Goal: Find specific page/section: Find specific page/section

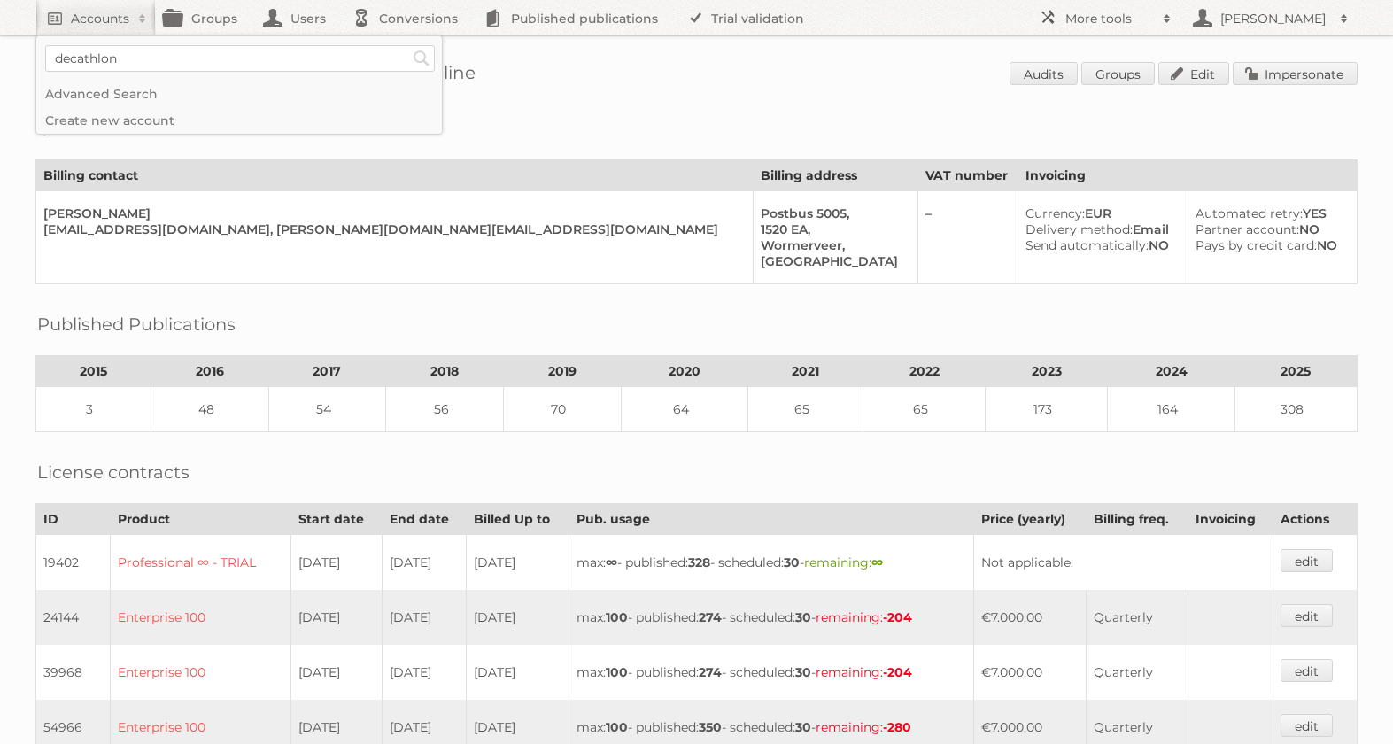
type input"] "decathlon"
click at [408, 45] on input "Search" at bounding box center [421, 58] width 27 height 27
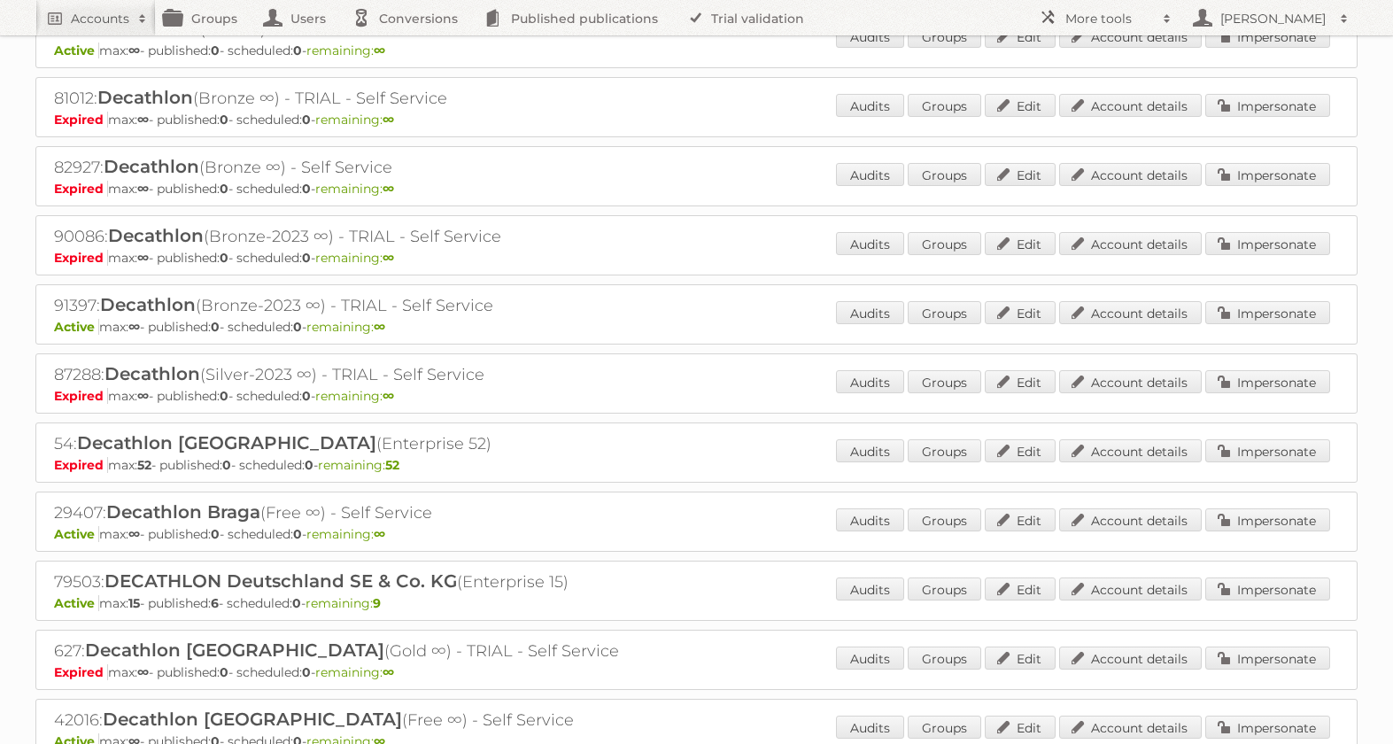
scroll to position [847, 0]
click at [1134, 591] on link "Account details" at bounding box center [1130, 588] width 143 height 23
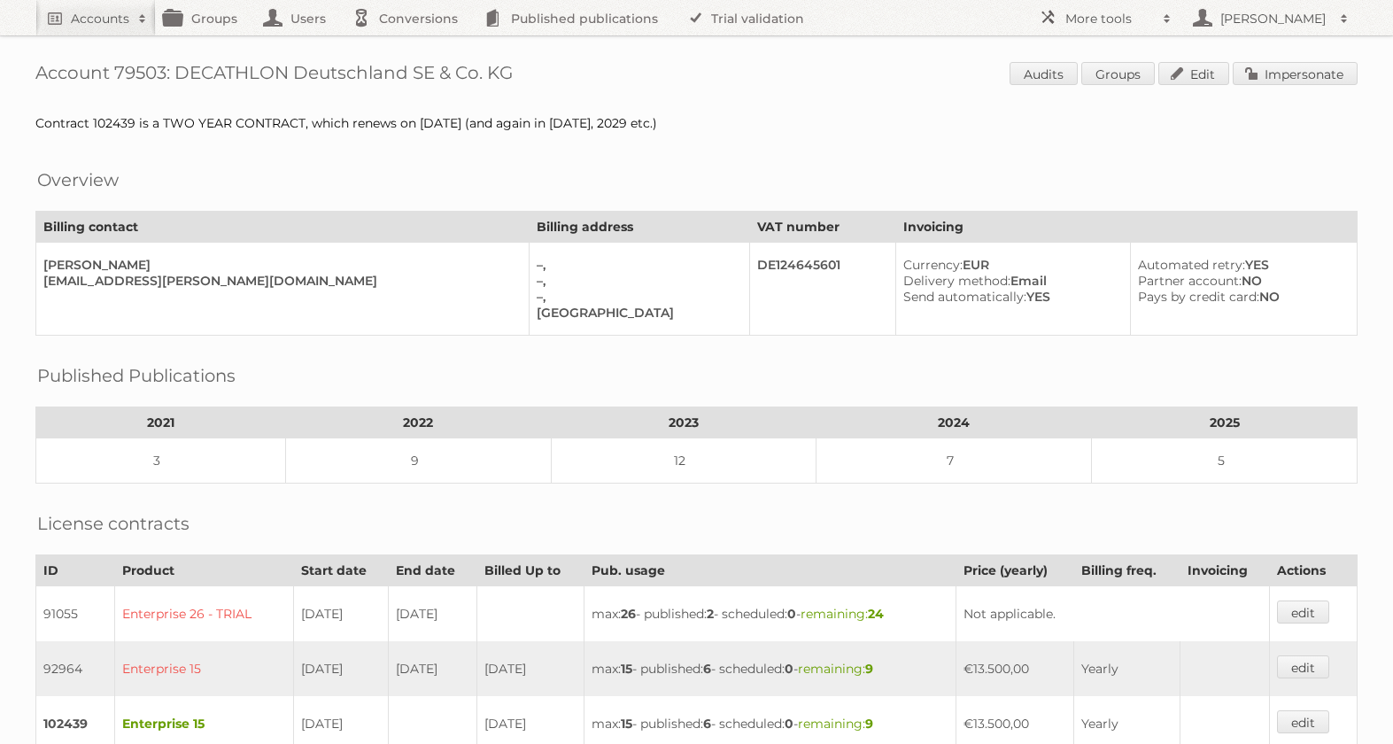
click at [592, 139] on div "Account 79503: DECATHLON Deutschland SE & Co. KG Audits Groups Edit Impersonate…" at bounding box center [696, 639] width 1393 height 1278
